Goal: Task Accomplishment & Management: Use online tool/utility

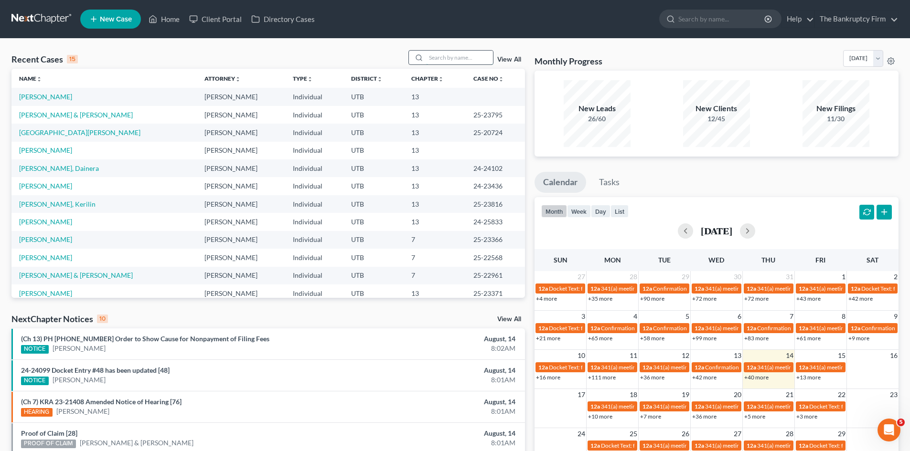
click at [440, 54] on input "search" at bounding box center [459, 58] width 67 height 14
type input "[PERSON_NAME]"
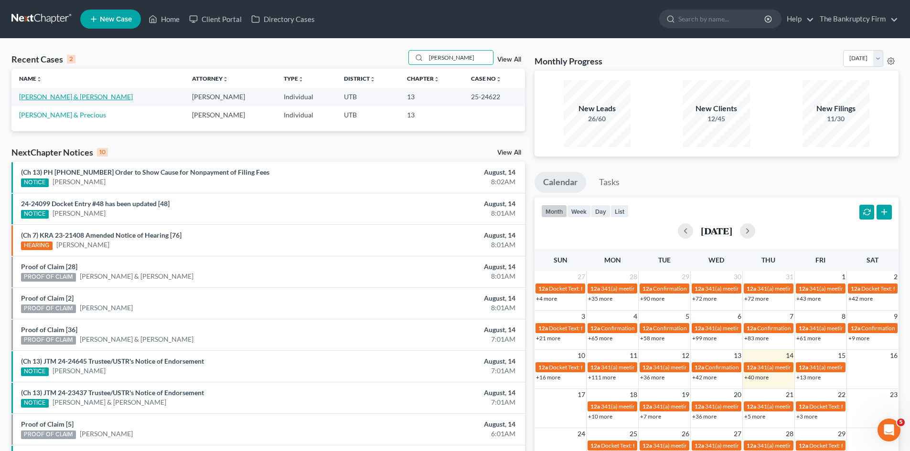
click at [32, 93] on link "[PERSON_NAME] & [PERSON_NAME]" at bounding box center [76, 97] width 114 height 8
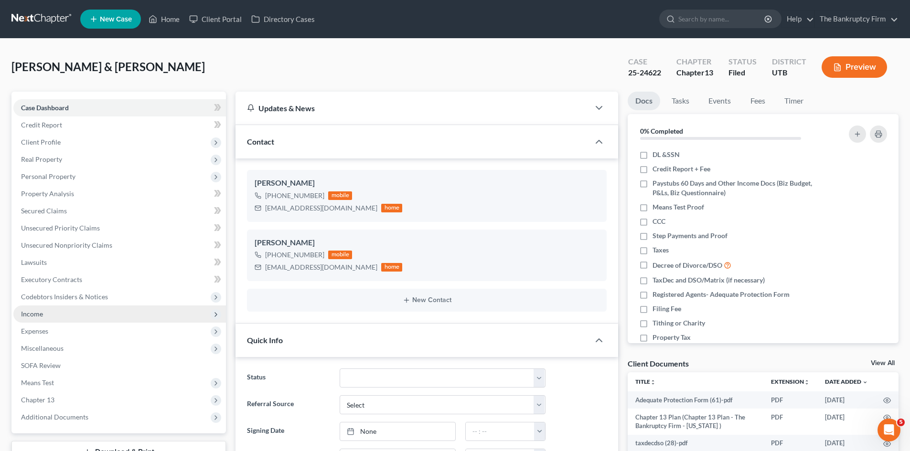
scroll to position [75, 0]
click at [56, 316] on span "Income" at bounding box center [119, 314] width 213 height 17
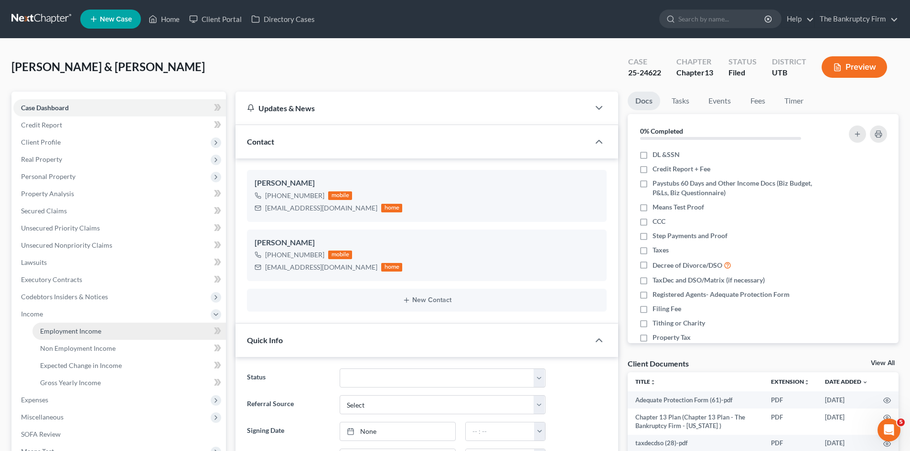
click at [74, 334] on span "Employment Income" at bounding box center [70, 331] width 61 height 8
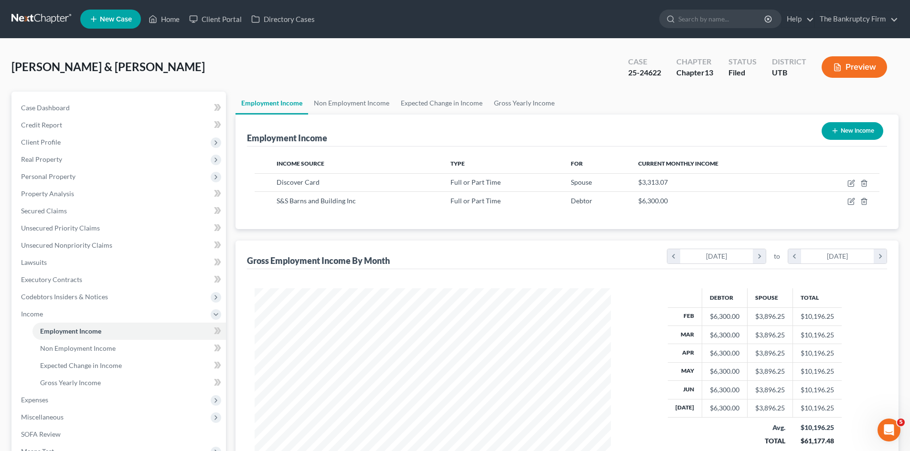
scroll to position [178, 375]
click at [162, 19] on link "Home" at bounding box center [164, 19] width 41 height 17
